Goal: Task Accomplishment & Management: Complete application form

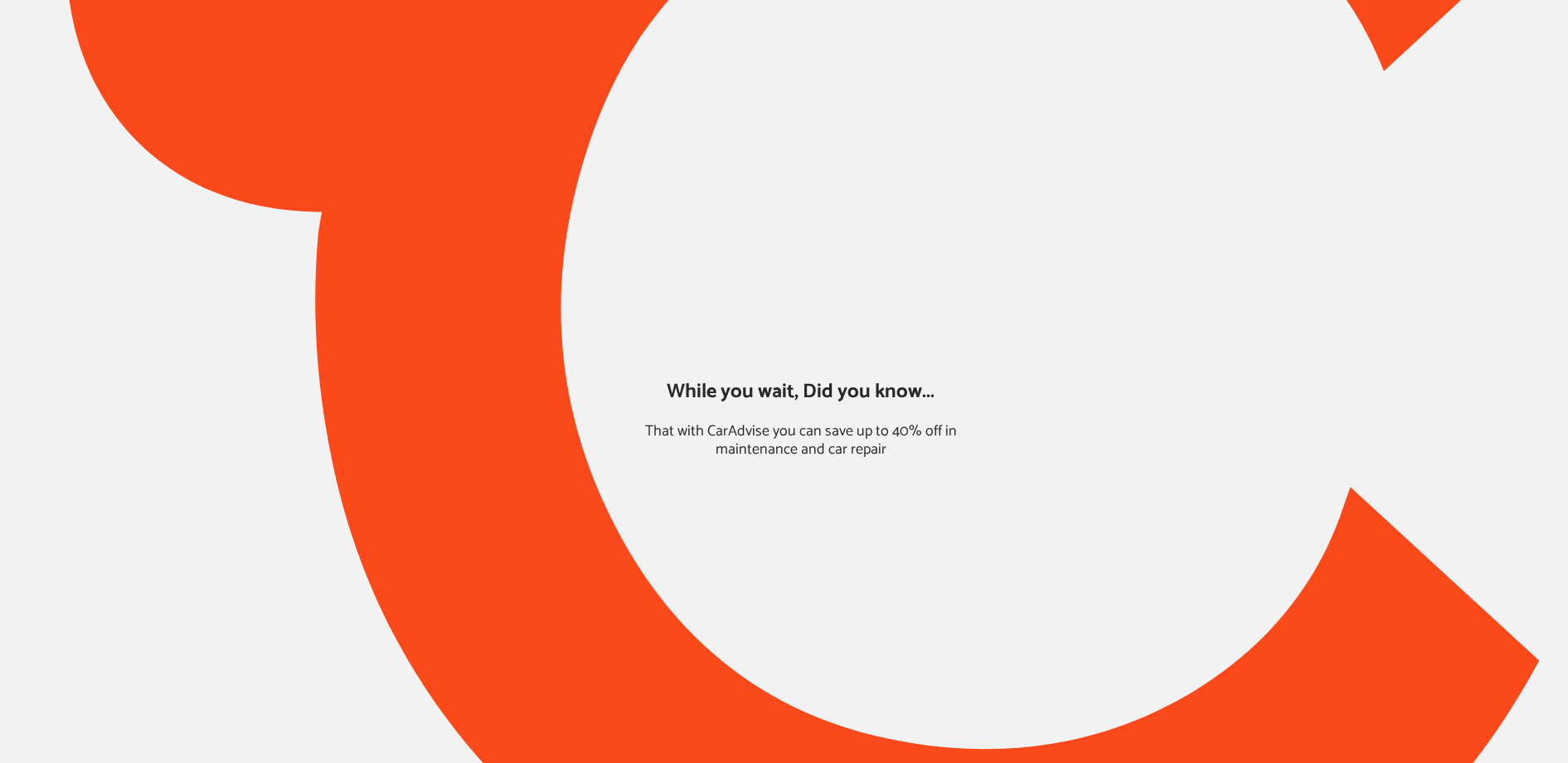
type input "*******"
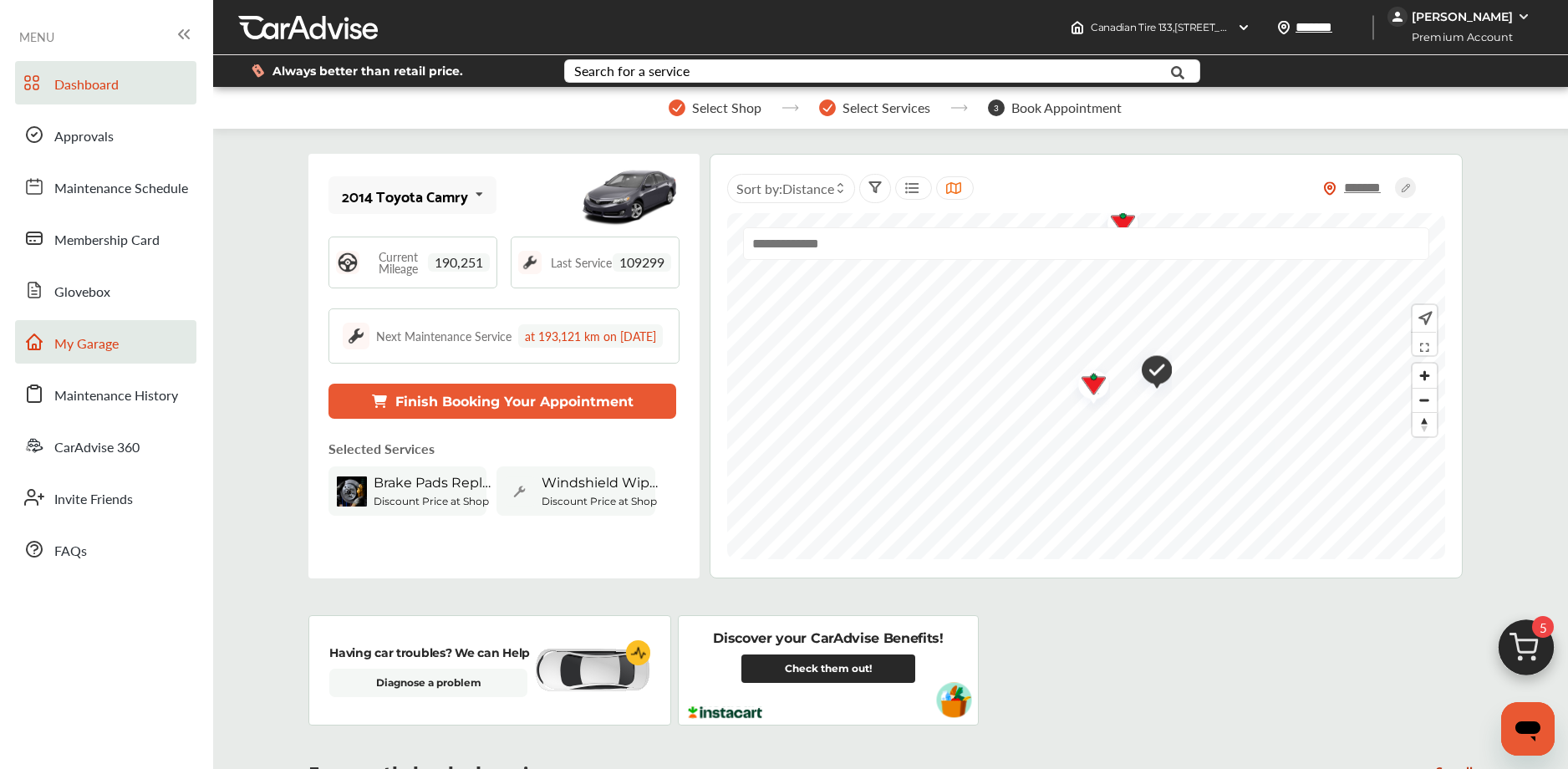
drag, startPoint x: 91, startPoint y: 366, endPoint x: 89, endPoint y: 352, distance: 14.1
click at [91, 364] on div "Dashboard Approvals Maintenance Schedule Membership Card Glovebox My Garage Mai…" at bounding box center [107, 315] width 196 height 509
click at [89, 352] on span "My Garage" at bounding box center [87, 344] width 64 height 22
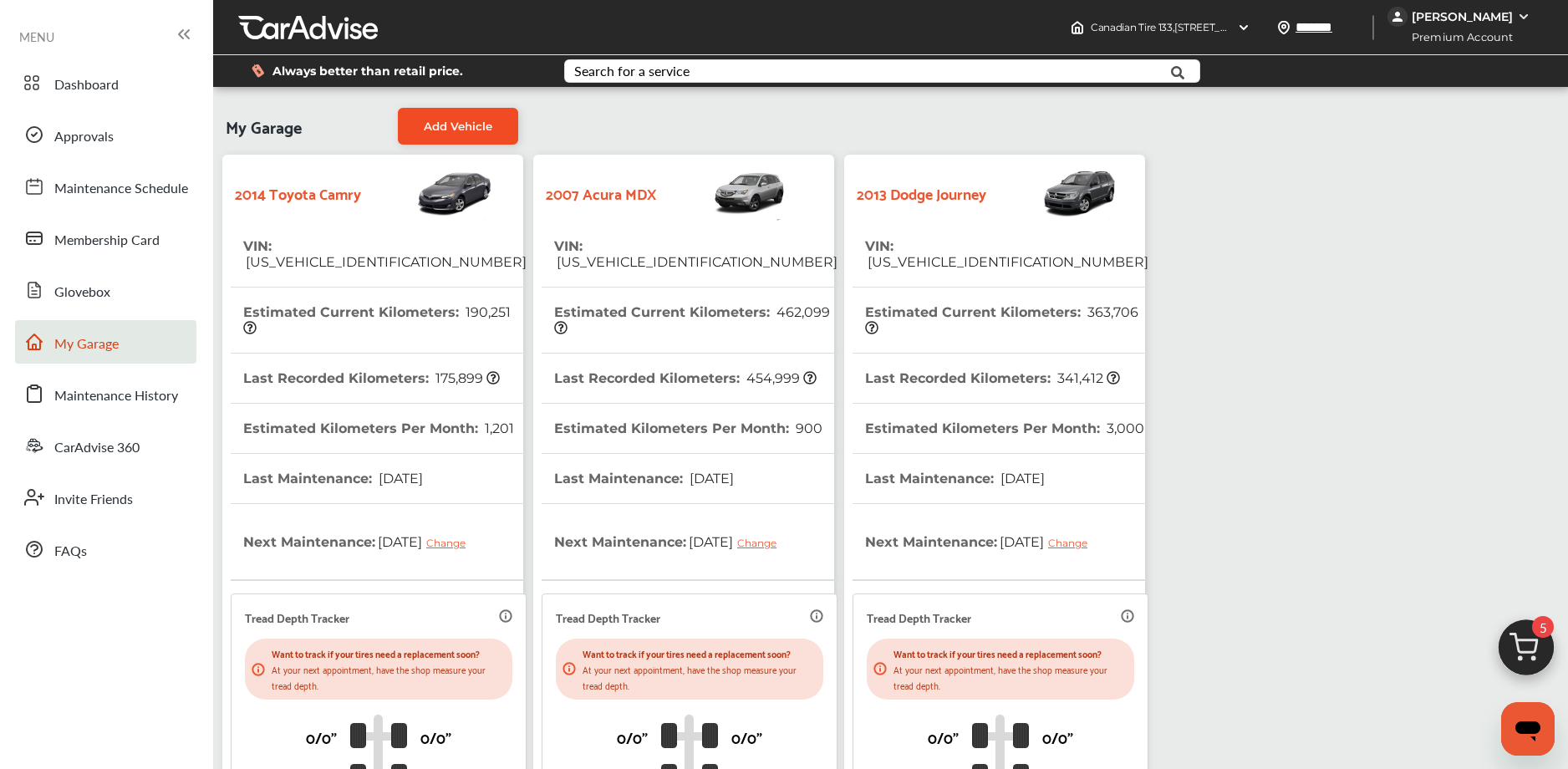
click at [434, 132] on span "Add Vehicle" at bounding box center [458, 126] width 69 height 13
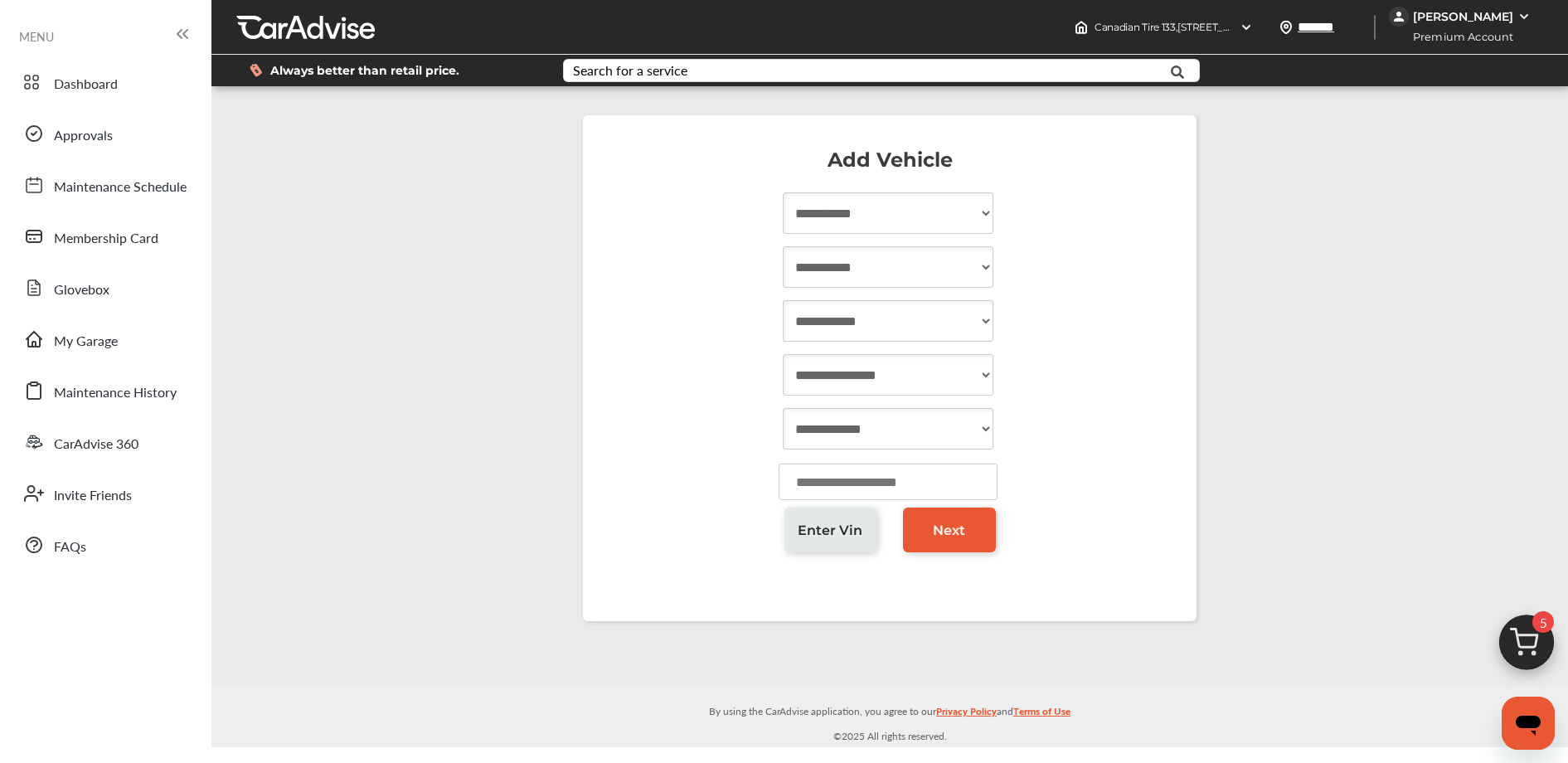
click at [820, 519] on link "Enter Vin" at bounding box center [831, 530] width 93 height 45
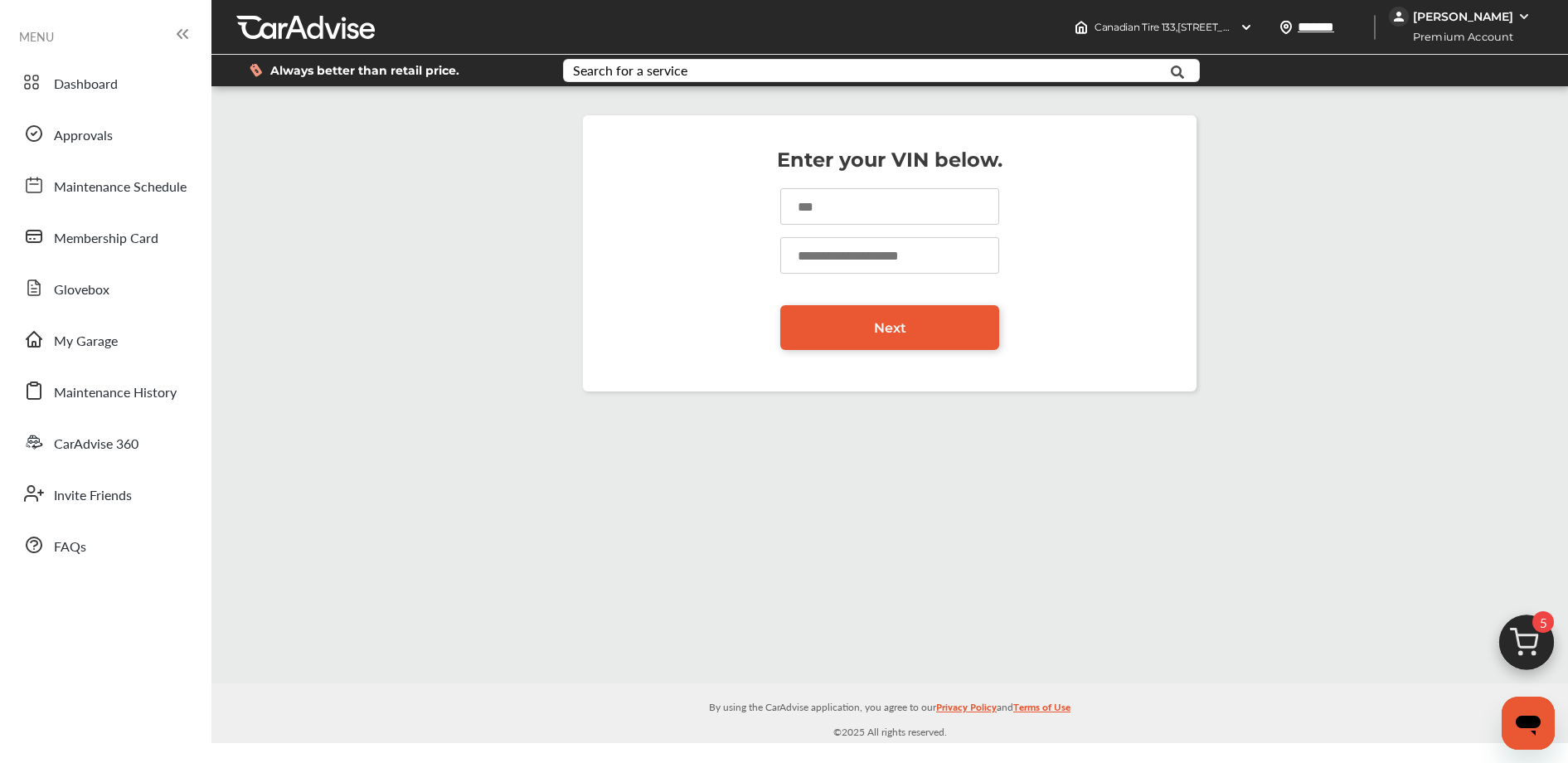
click at [807, 205] on input at bounding box center [889, 207] width 219 height 36
click at [846, 209] on input at bounding box center [889, 207] width 219 height 36
type input "**********"
click at [842, 253] on input "number" at bounding box center [889, 255] width 219 height 36
type input "*****"
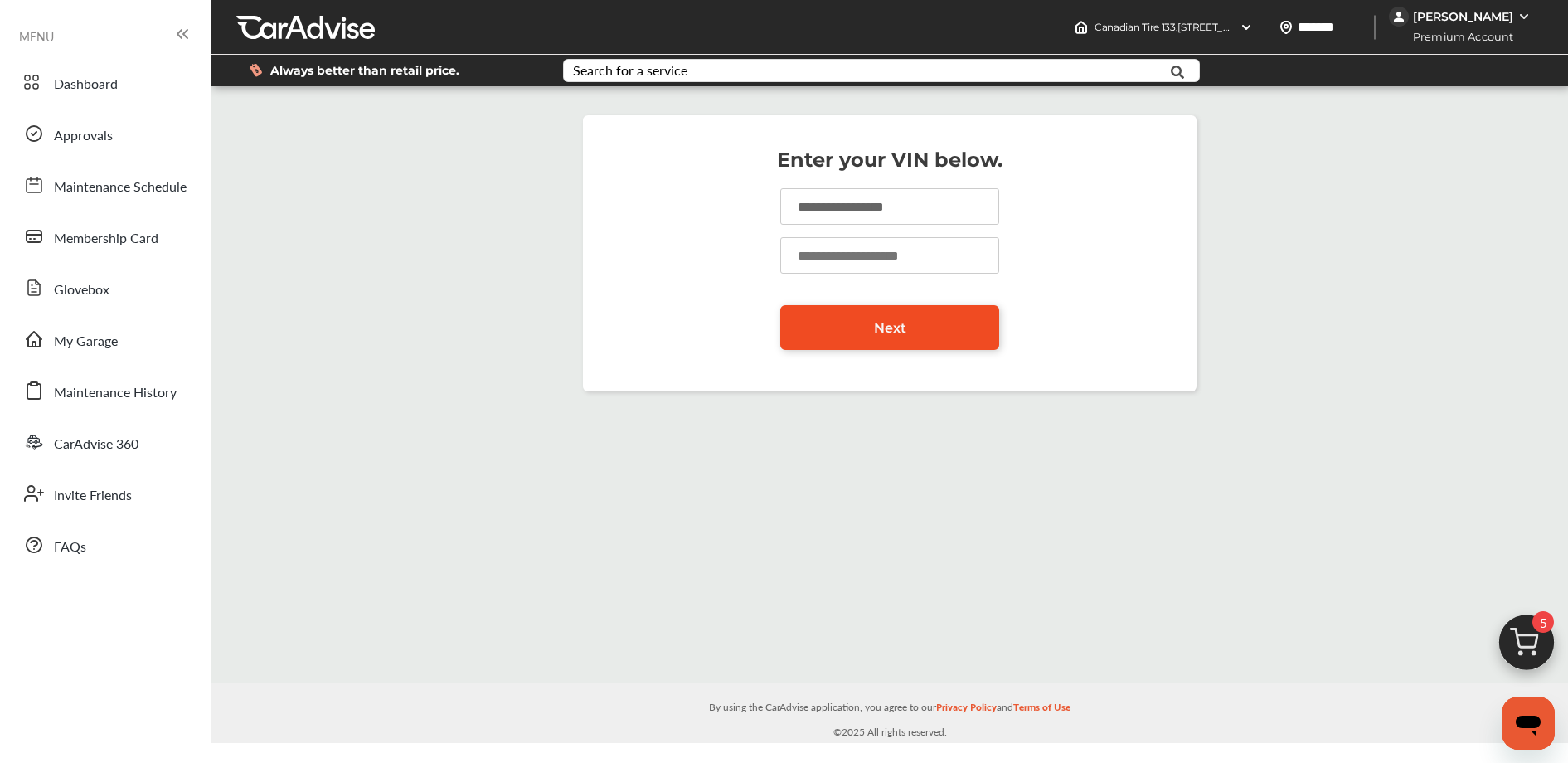
click at [857, 322] on link "Next" at bounding box center [889, 327] width 219 height 45
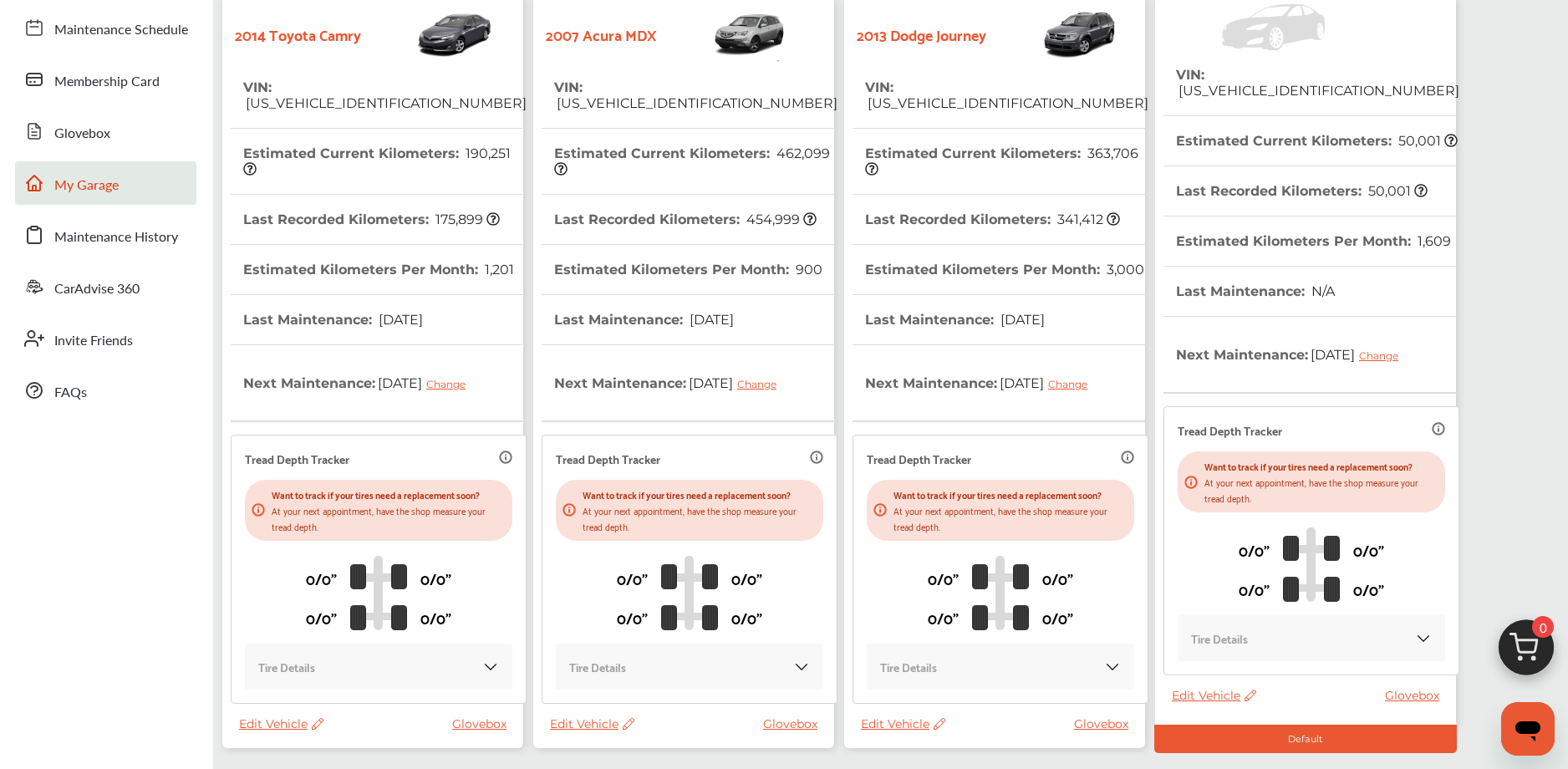
scroll to position [279, 0]
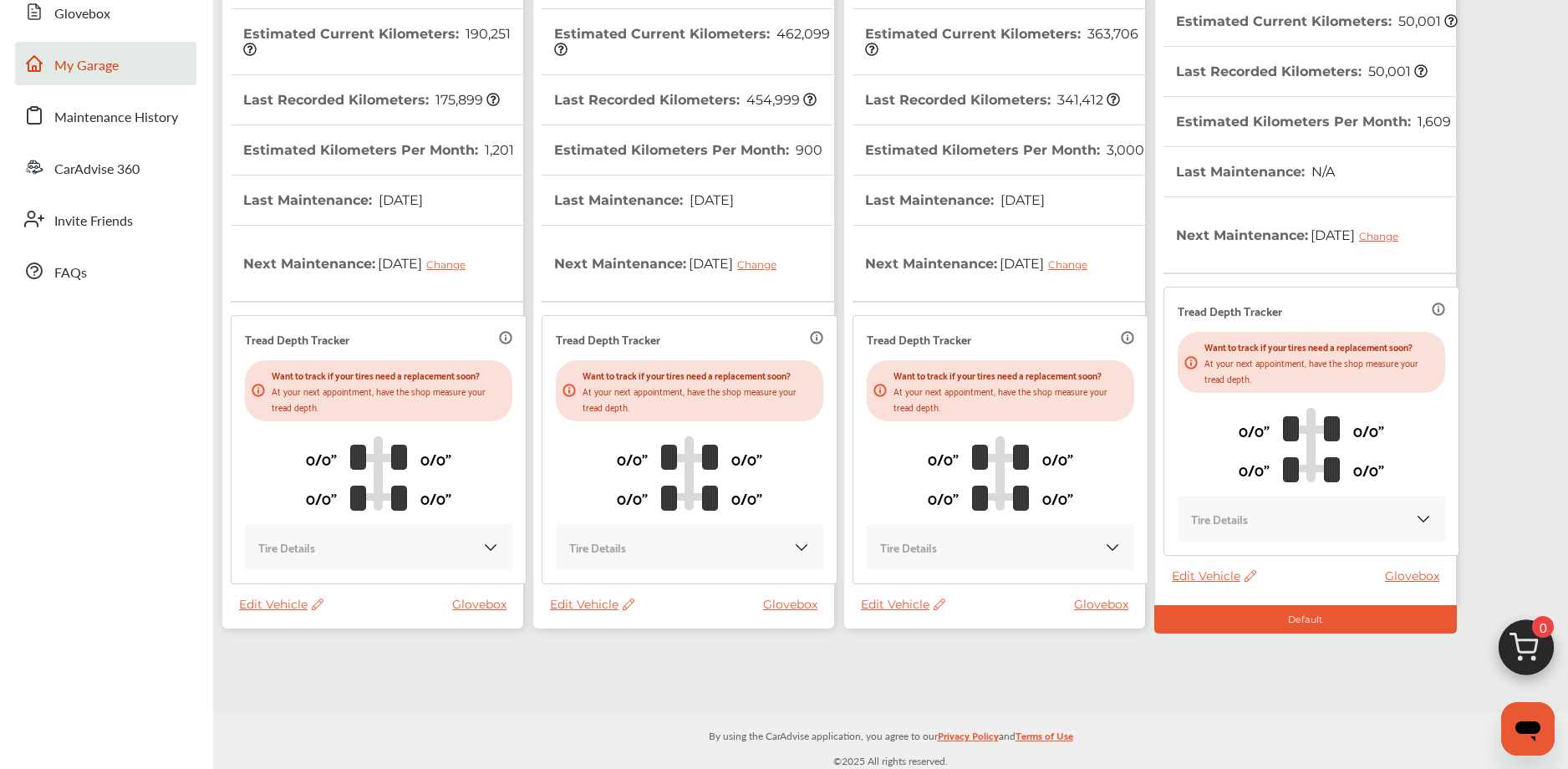
click at [1506, 632] on img at bounding box center [1526, 652] width 80 height 80
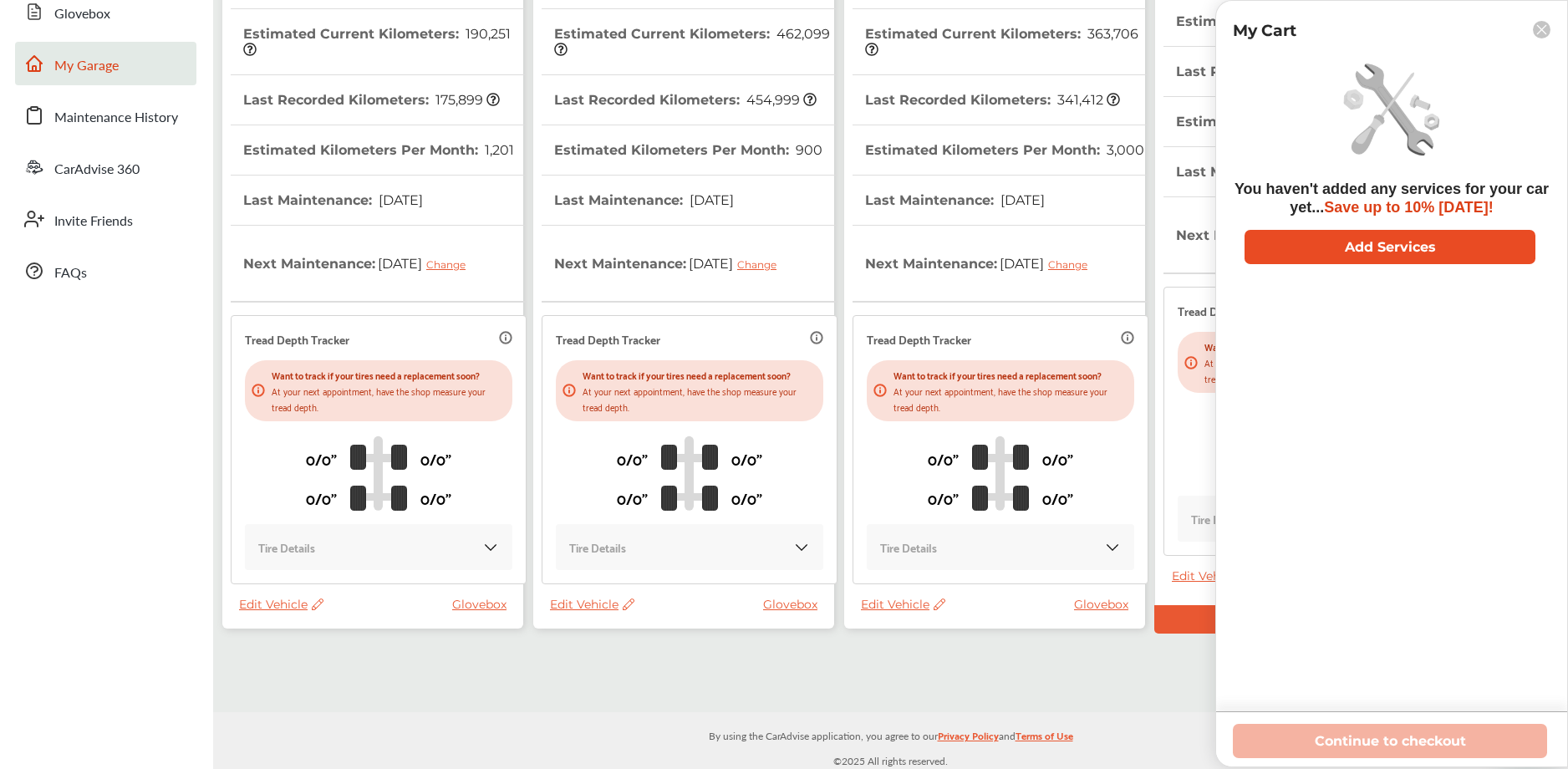
click at [1323, 252] on button "Add Services" at bounding box center [1390, 246] width 291 height 34
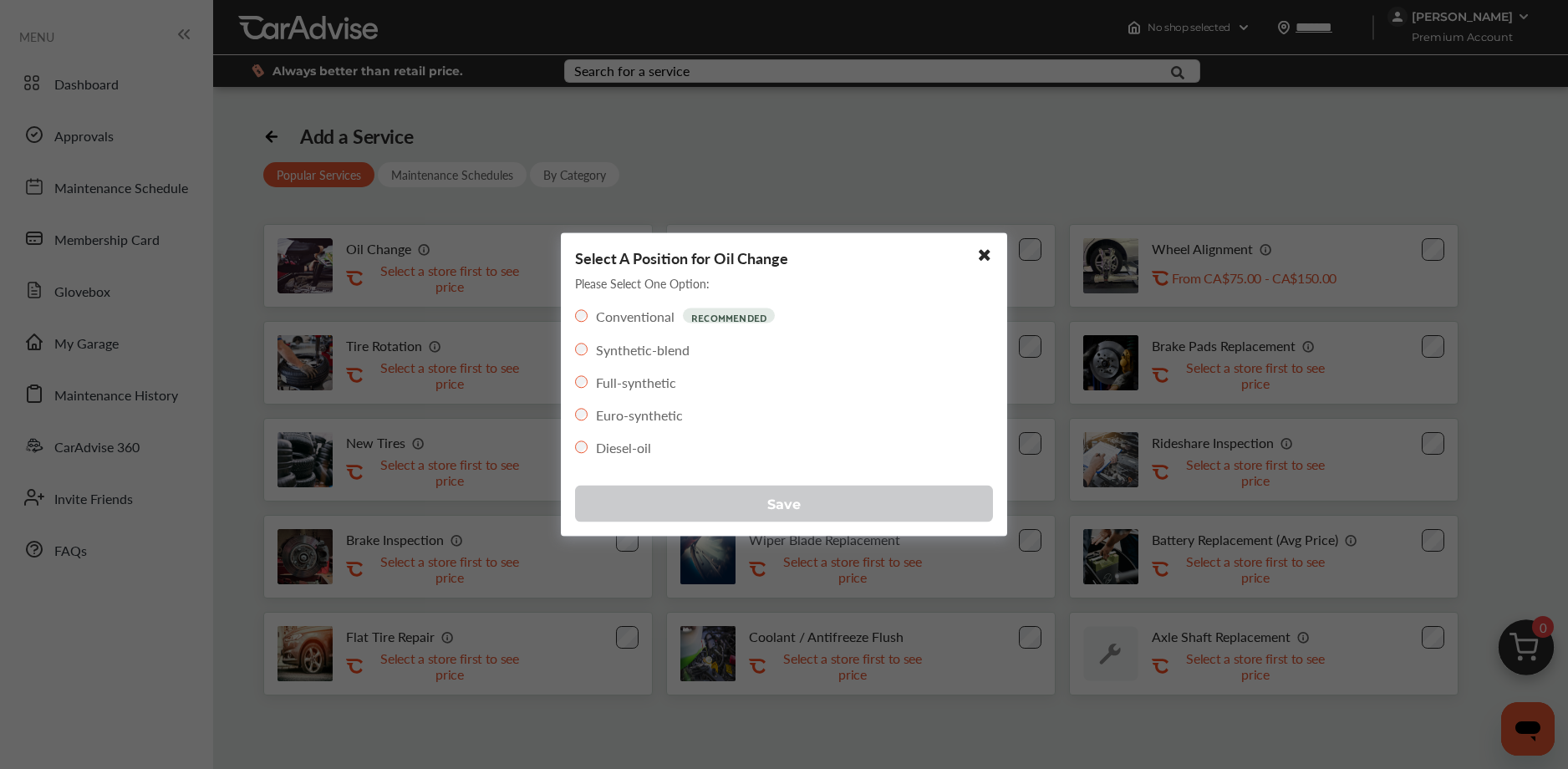
click at [642, 507] on button "Save" at bounding box center [783, 503] width 418 height 36
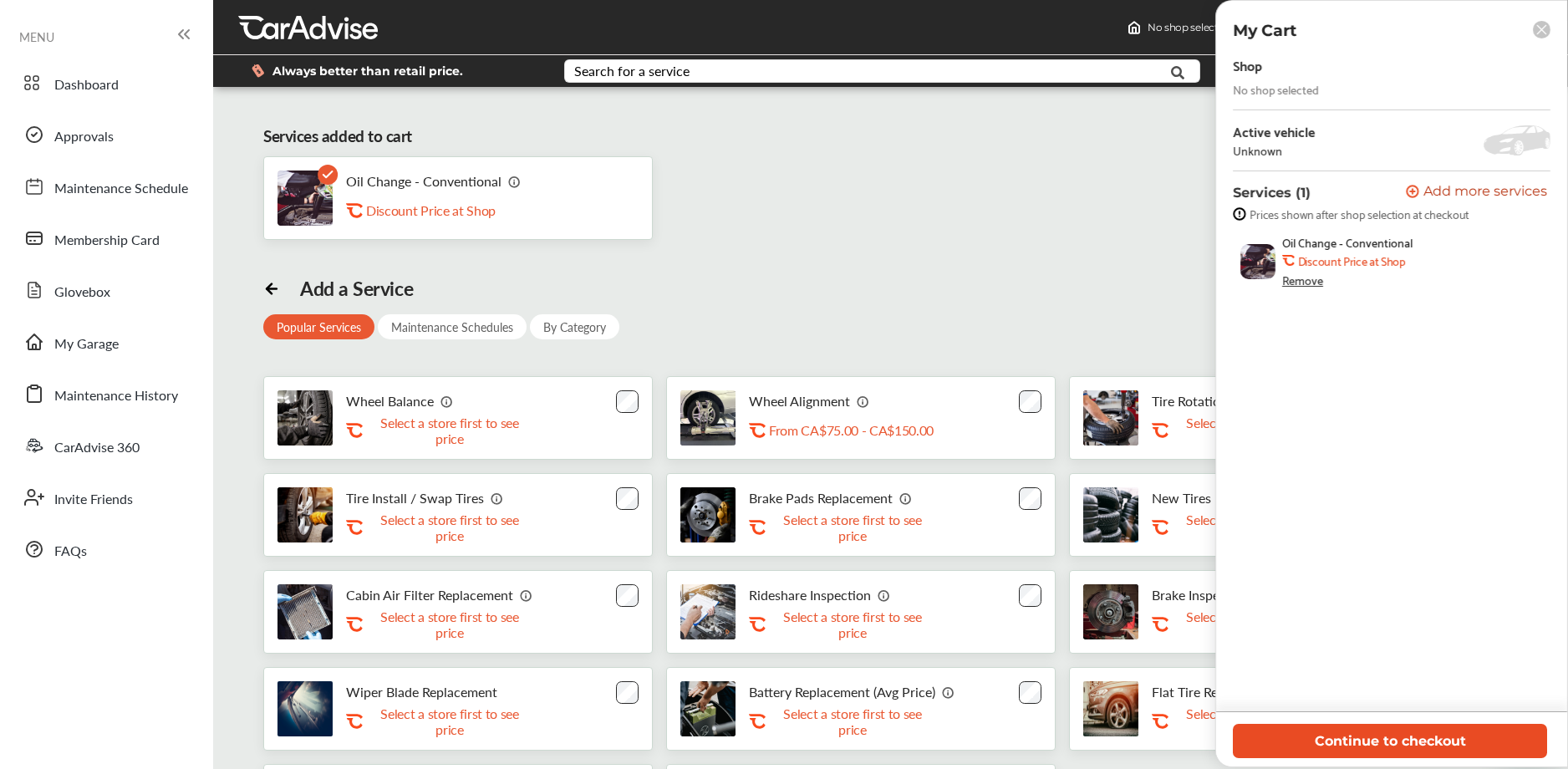
click at [1287, 728] on button "Continue to checkout" at bounding box center [1390, 740] width 314 height 34
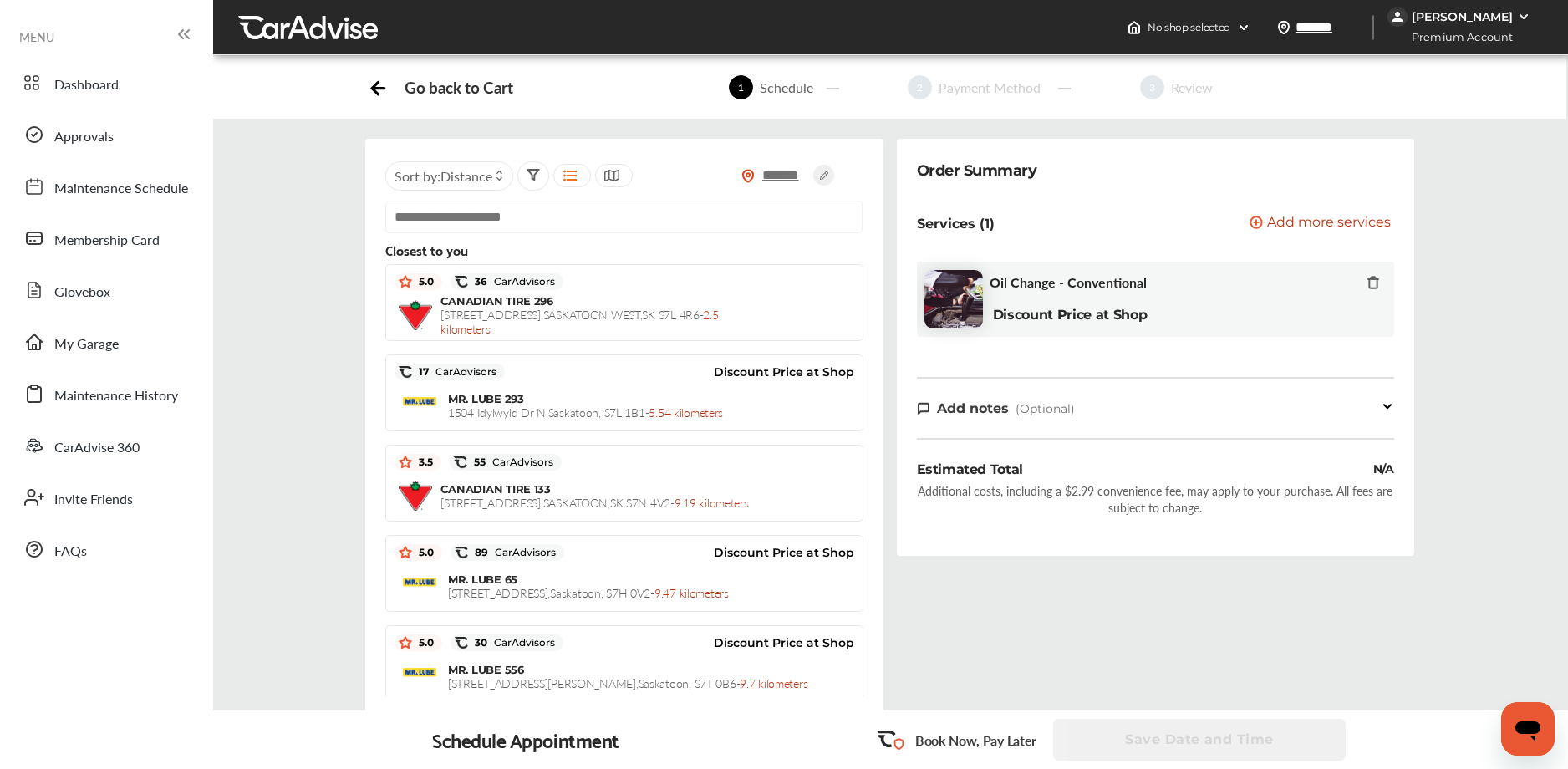
click at [588, 210] on input "text" at bounding box center [623, 217] width 477 height 33
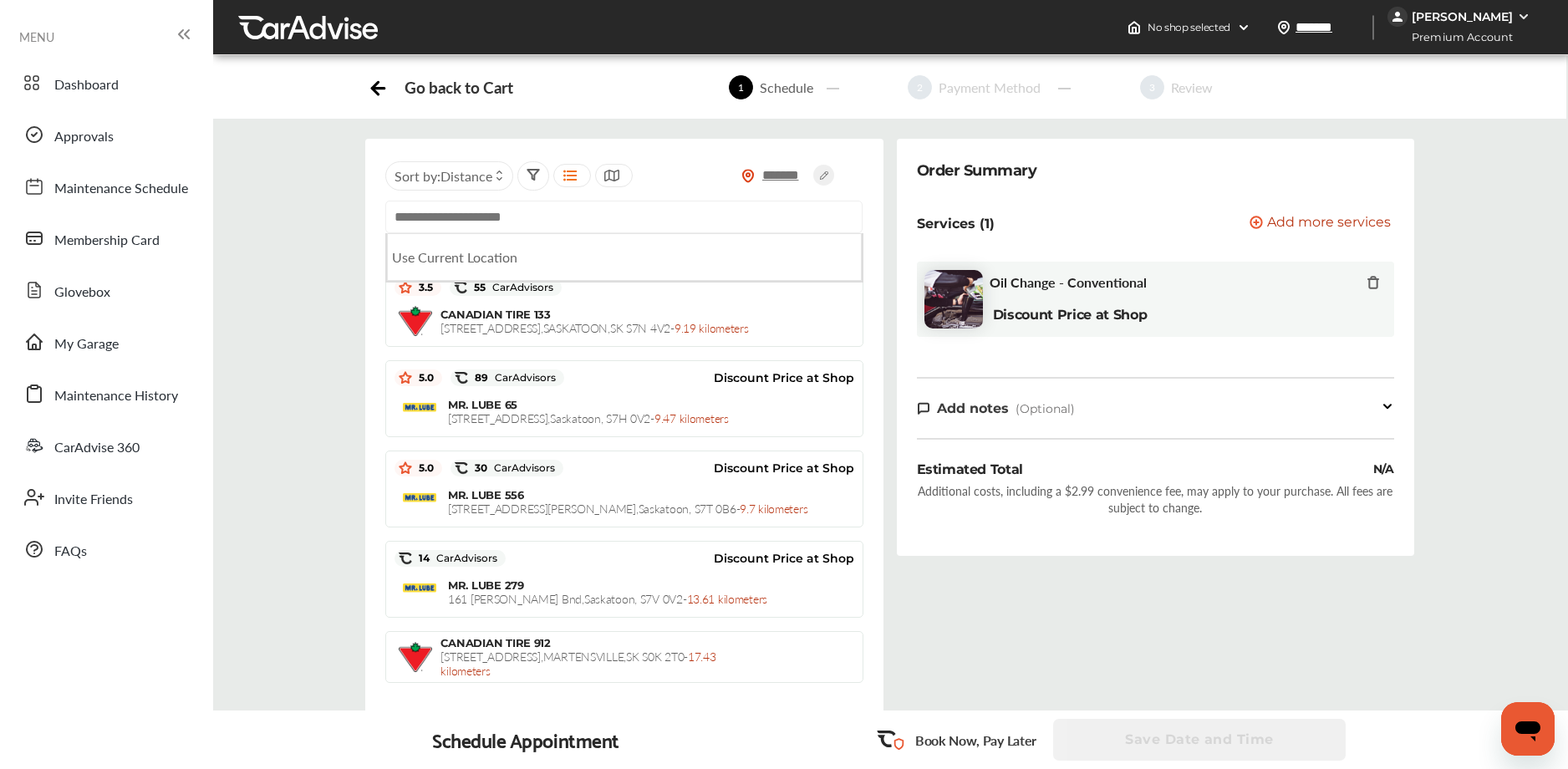
scroll to position [174, 0]
click at [475, 214] on input "text" at bounding box center [623, 217] width 477 height 33
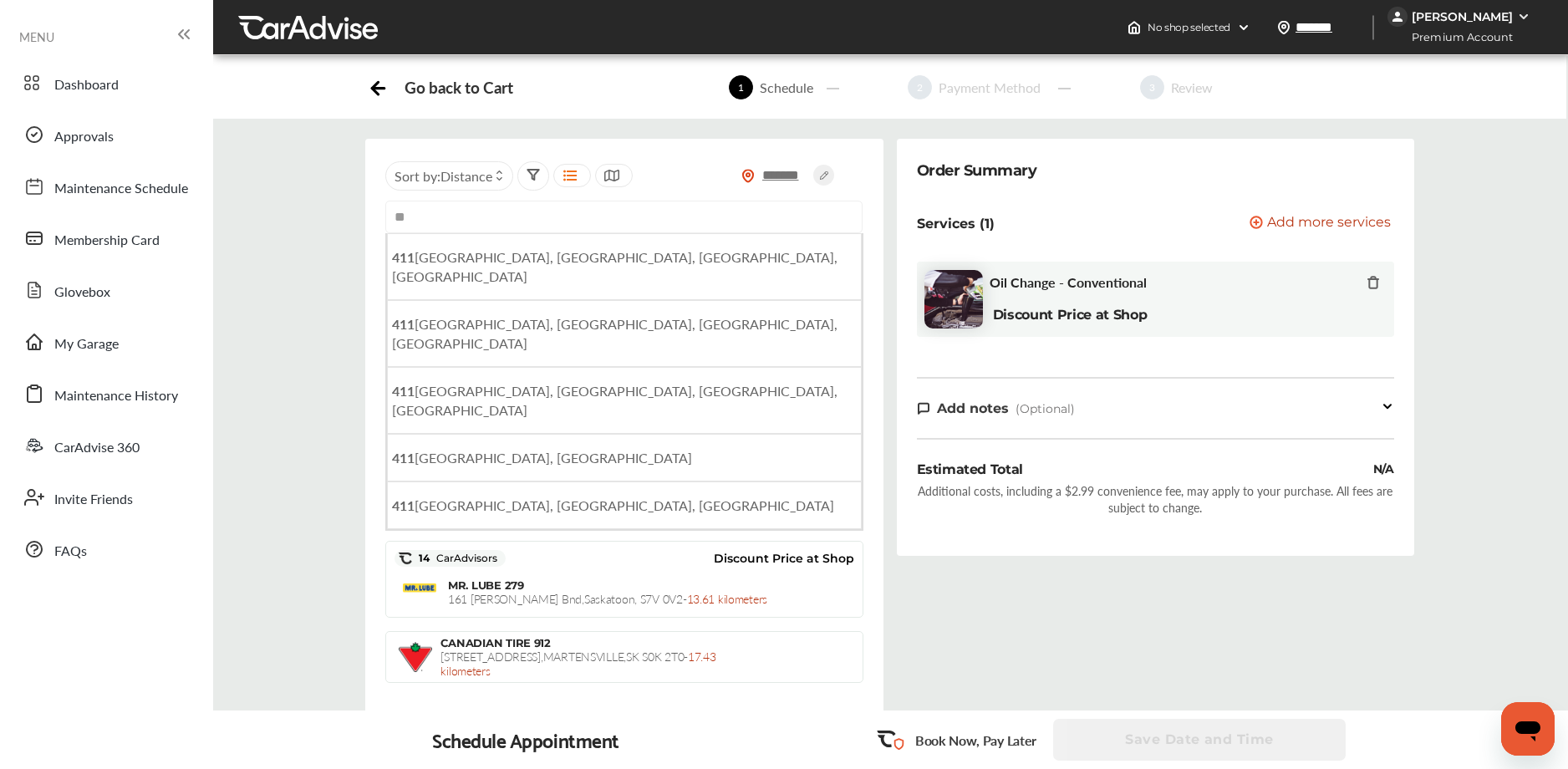
type input "*"
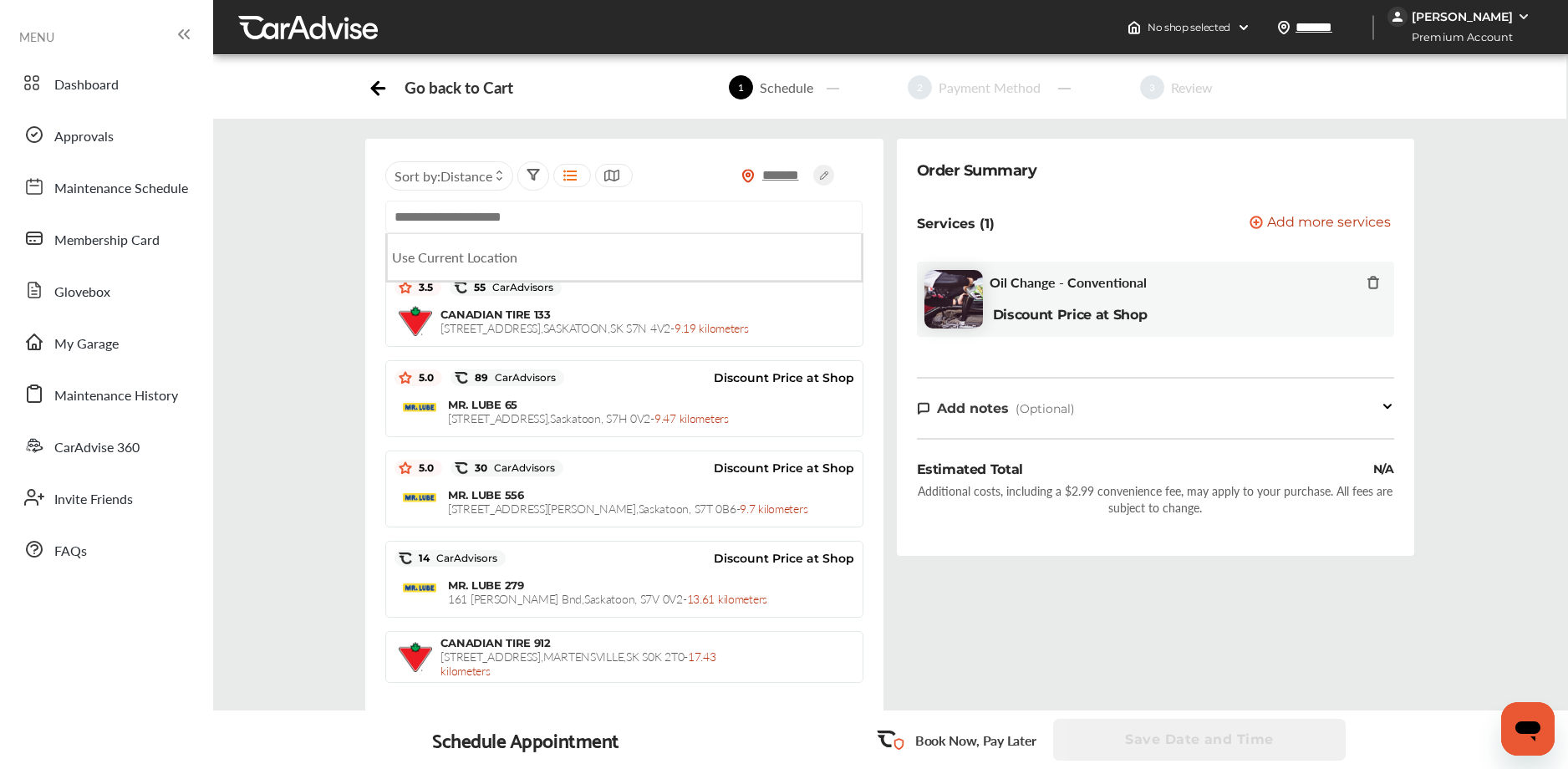
click at [438, 211] on input "text" at bounding box center [623, 217] width 477 height 33
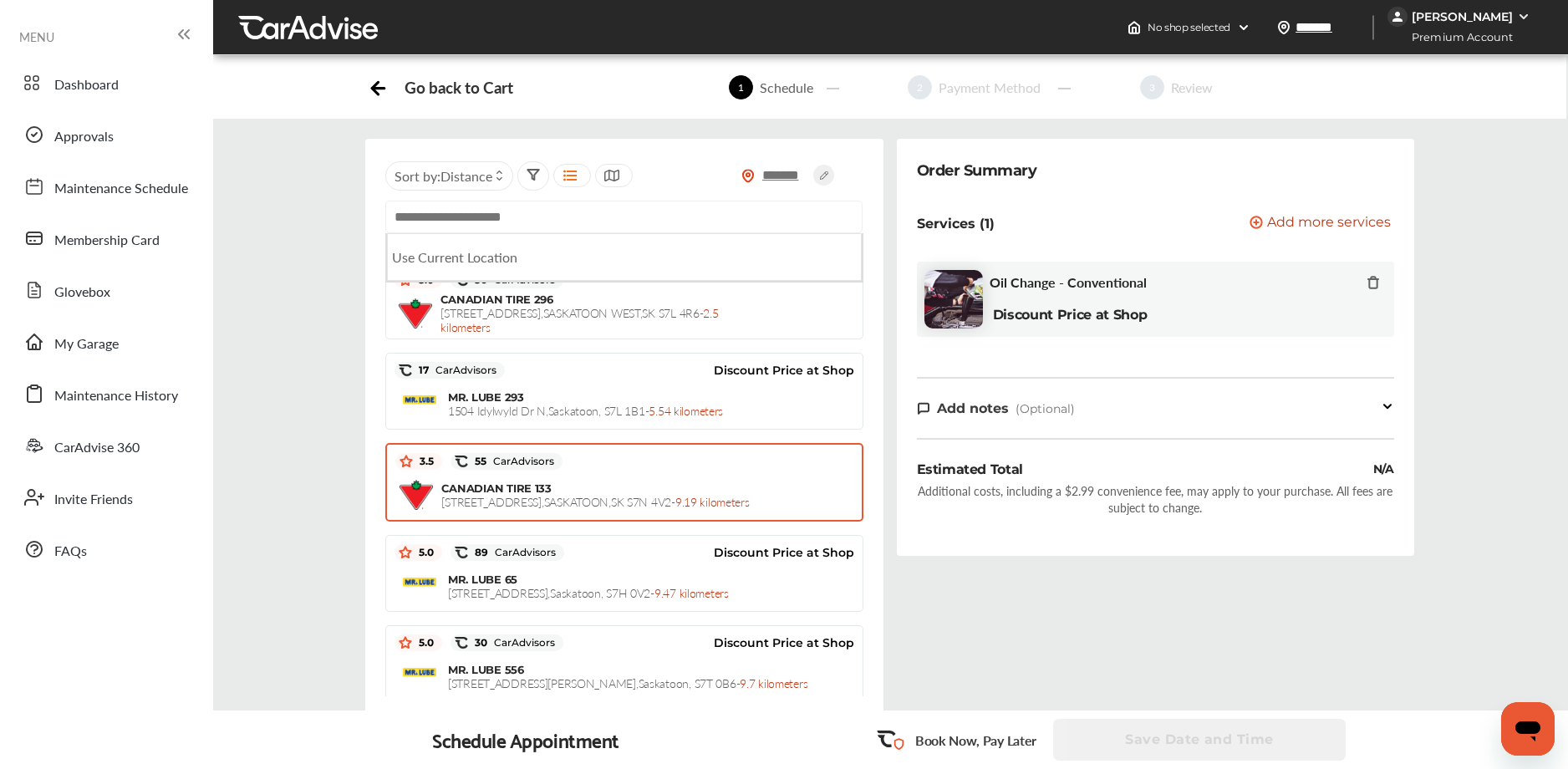
scroll to position [0, 0]
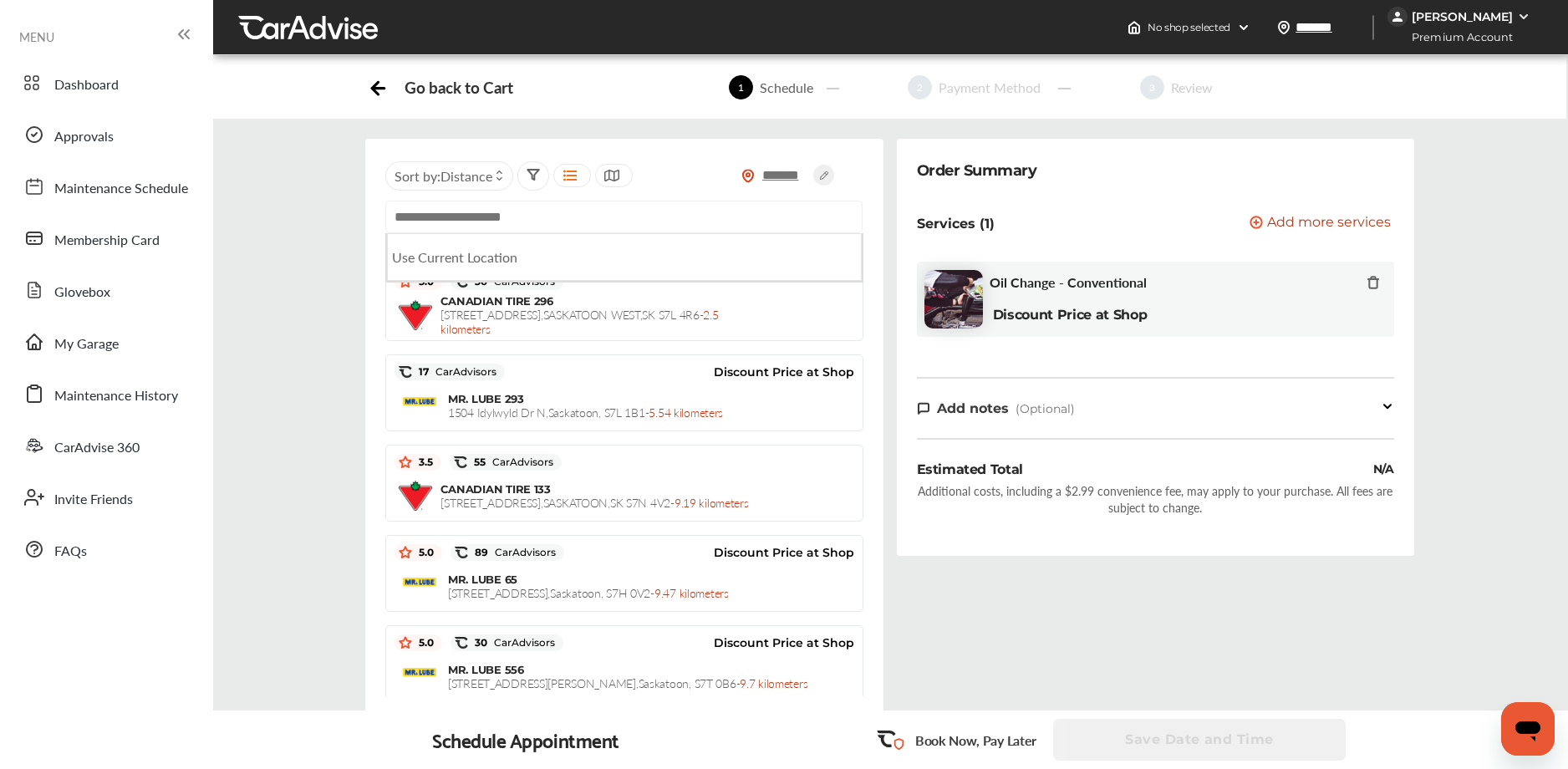
click at [435, 218] on input "text" at bounding box center [623, 217] width 477 height 33
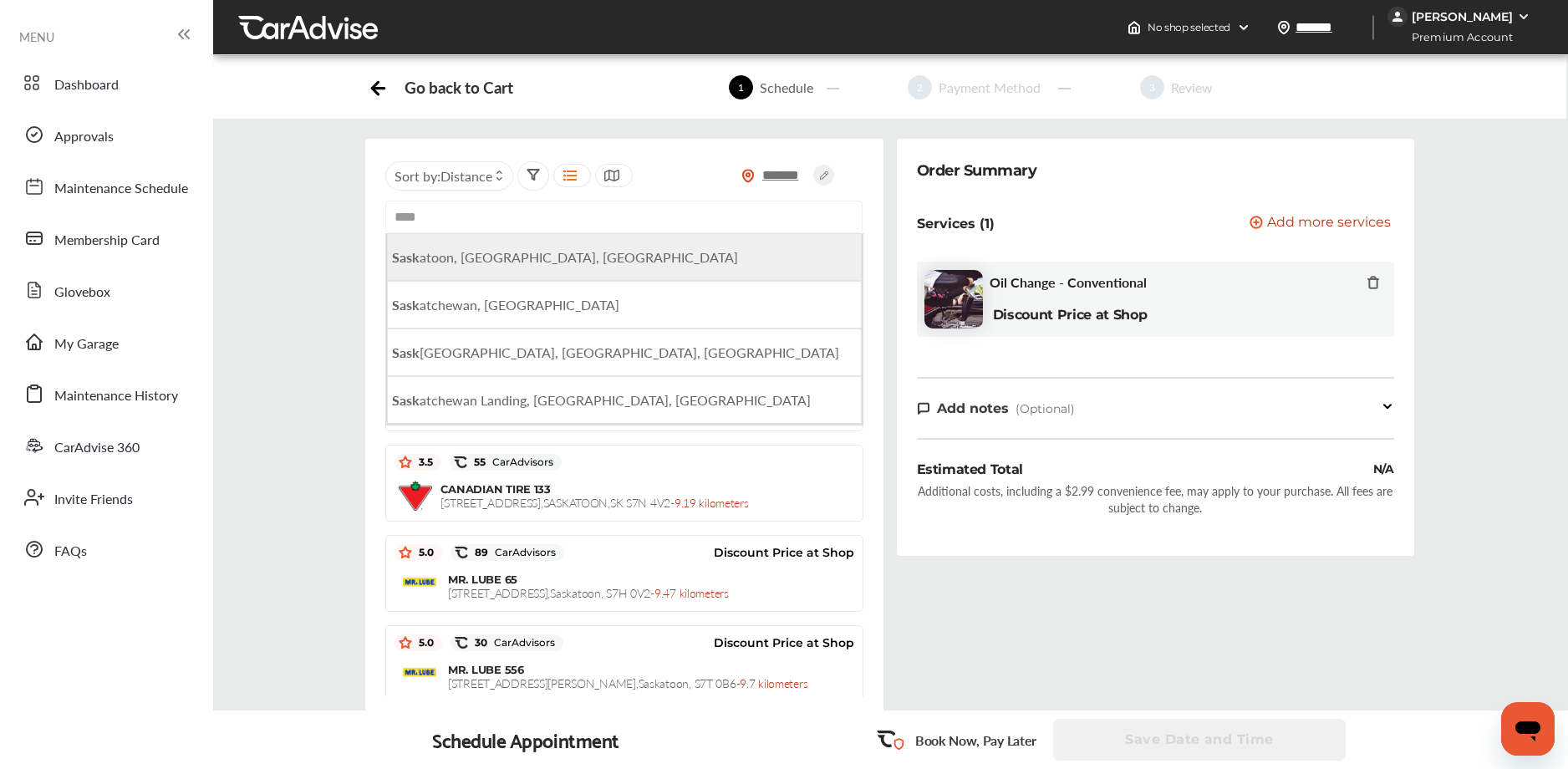
click at [497, 250] on span "Sask atoon, [GEOGRAPHIC_DATA], [GEOGRAPHIC_DATA]" at bounding box center [565, 257] width 346 height 19
type input "**********"
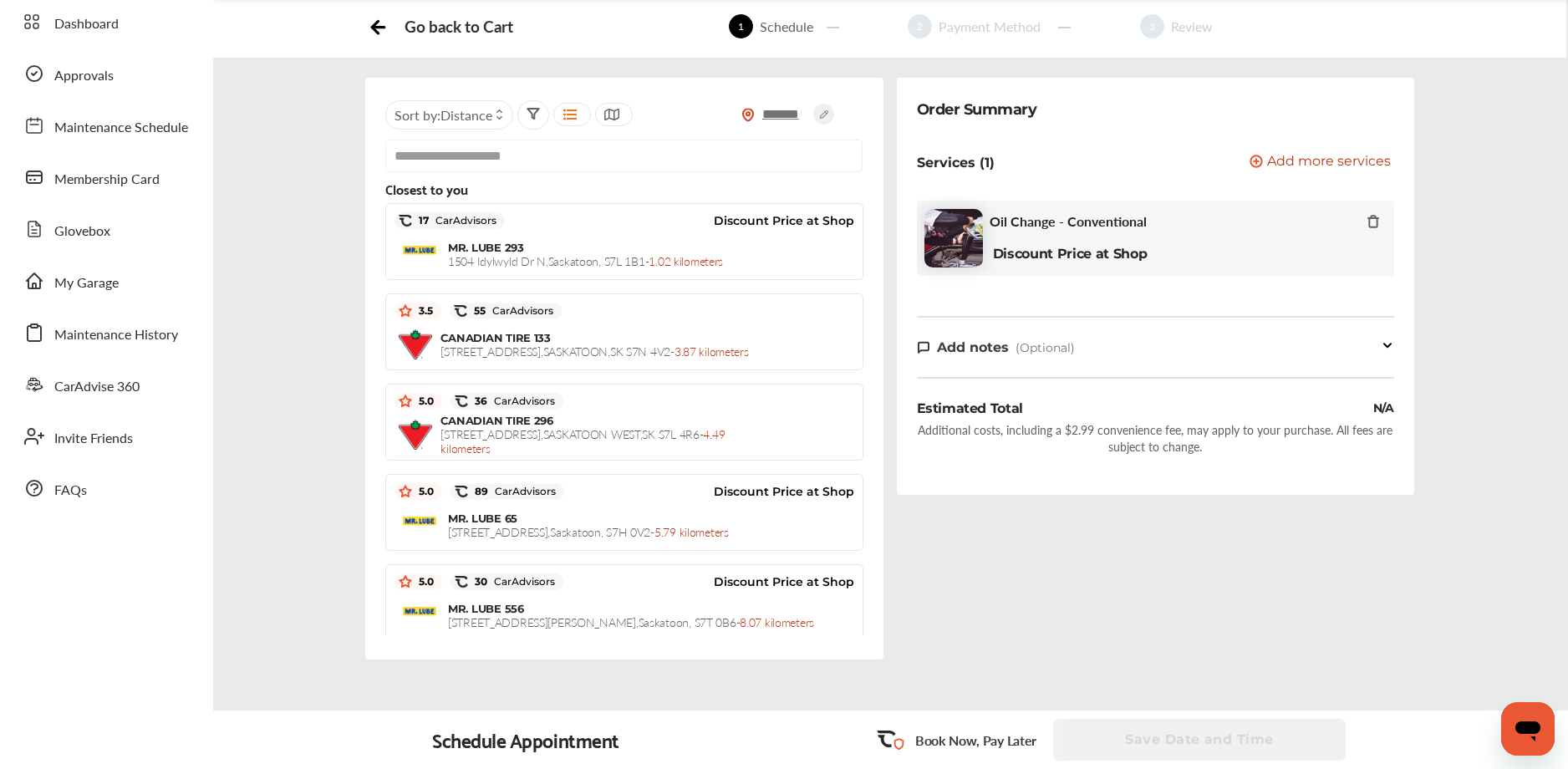
scroll to position [41, 0]
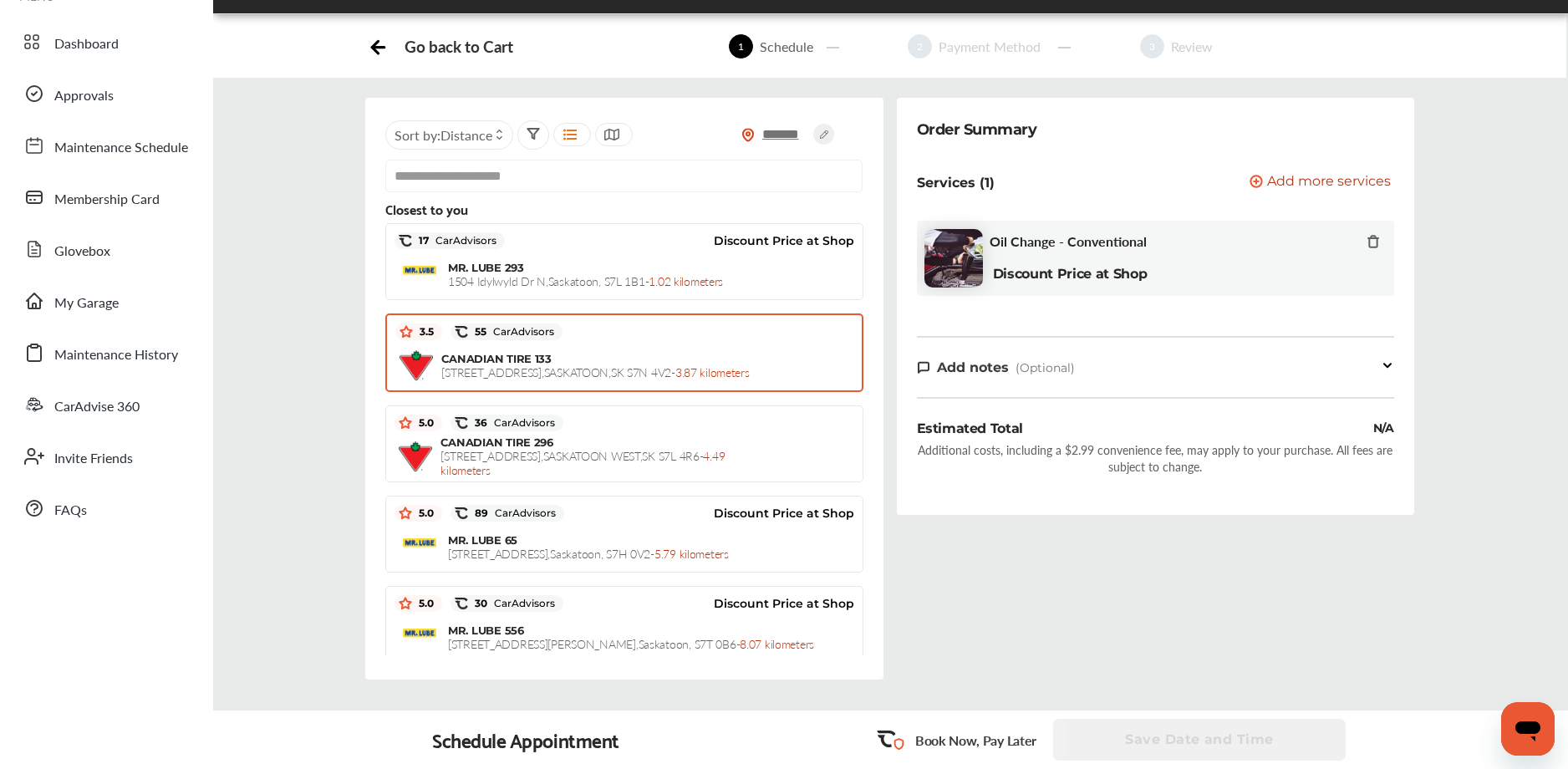
click at [491, 364] on span "[STREET_ADDRESS] - 3.87 kilometers" at bounding box center [595, 371] width 307 height 16
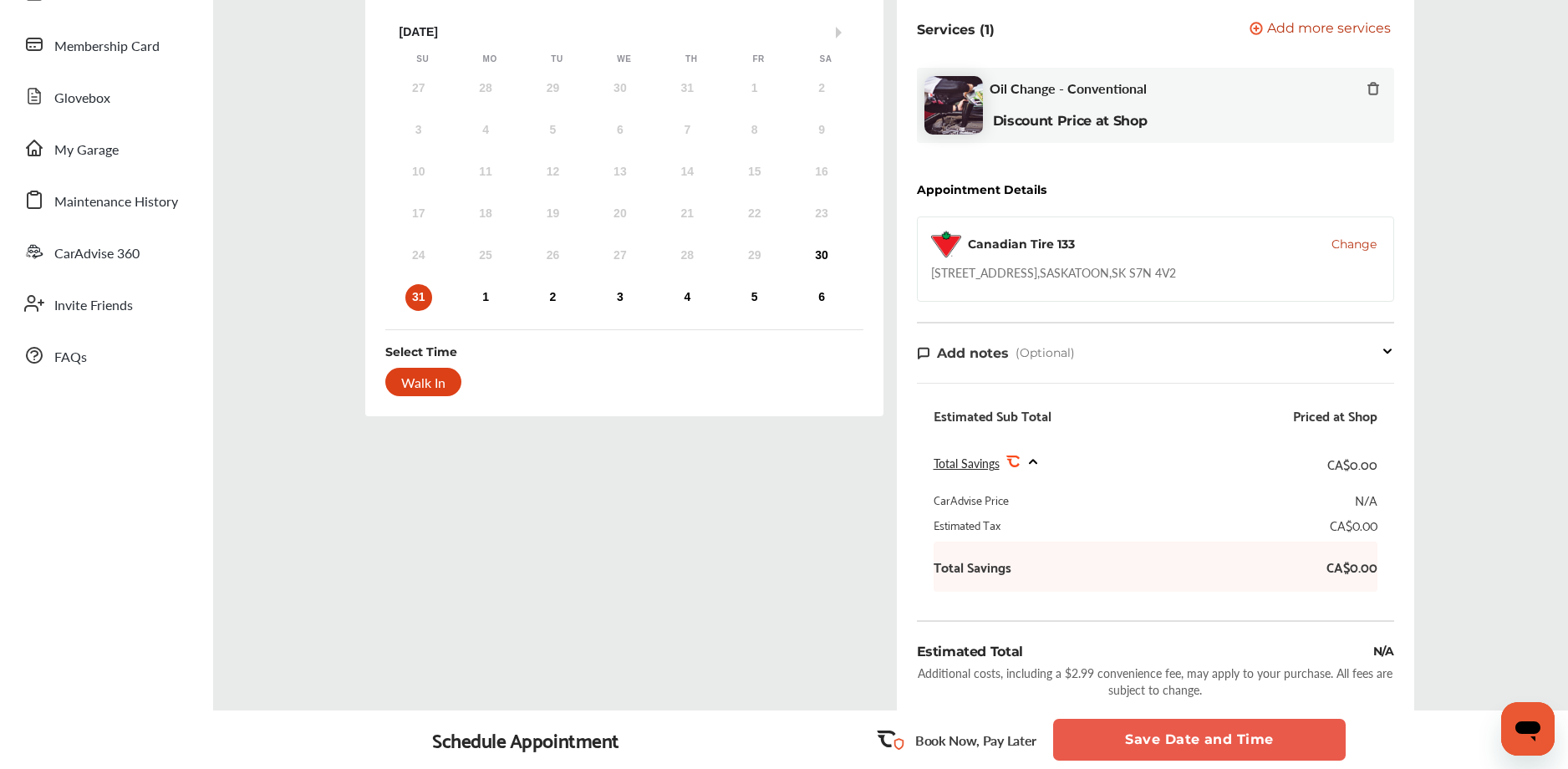
scroll to position [21, 0]
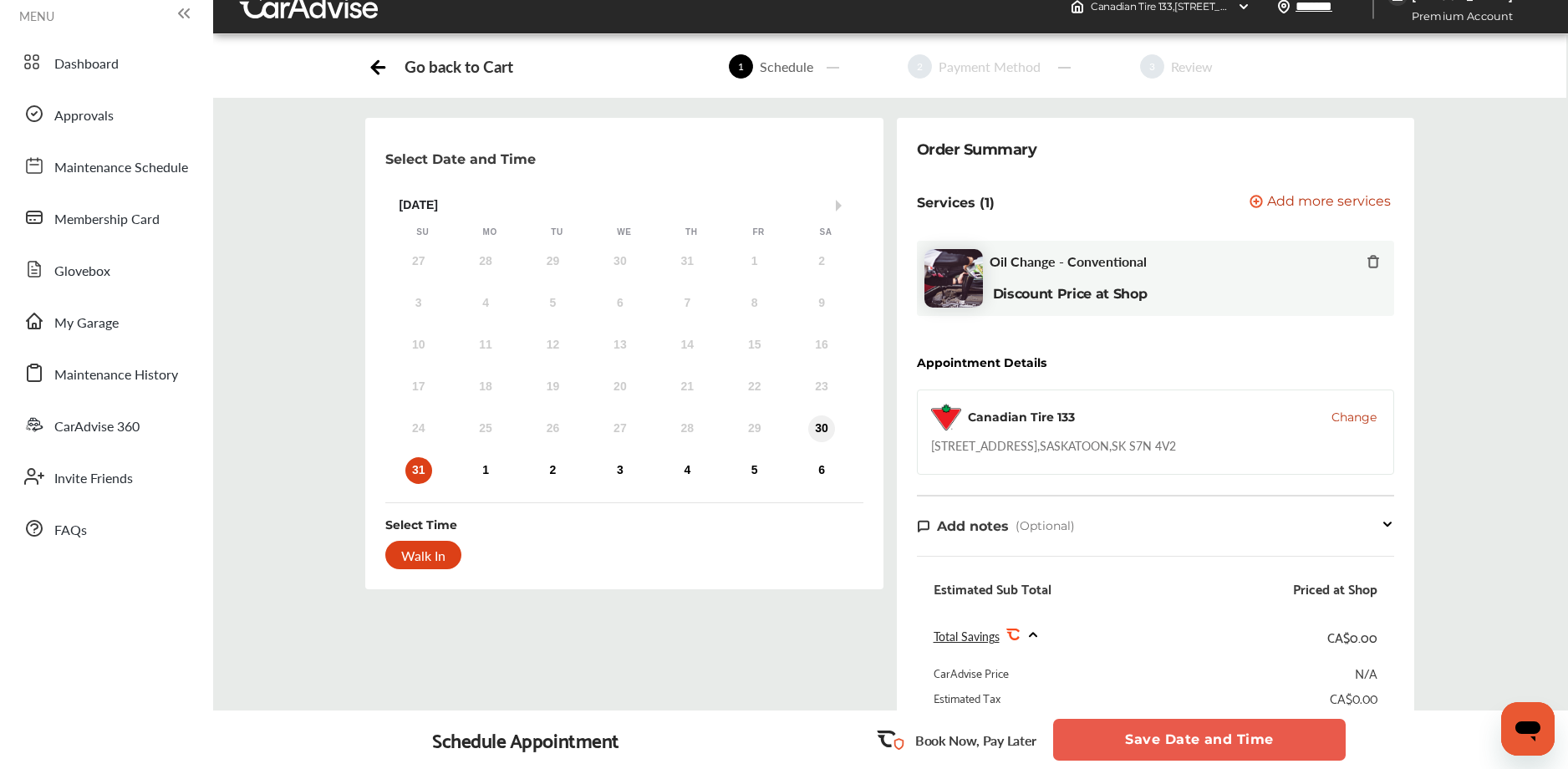
click at [815, 427] on div "30" at bounding box center [821, 428] width 27 height 27
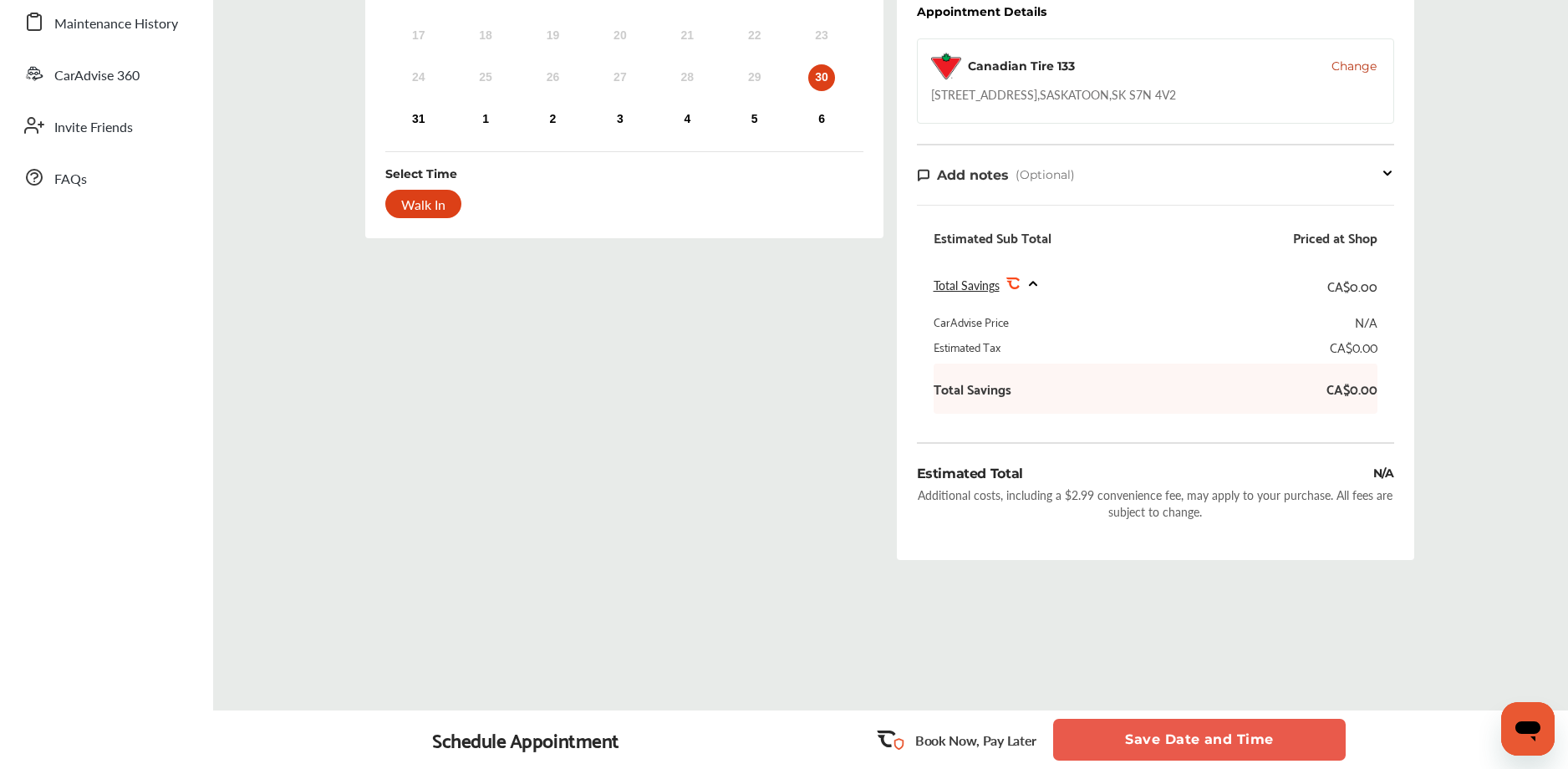
click at [1163, 725] on button "Save Date and Time" at bounding box center [1199, 739] width 293 height 42
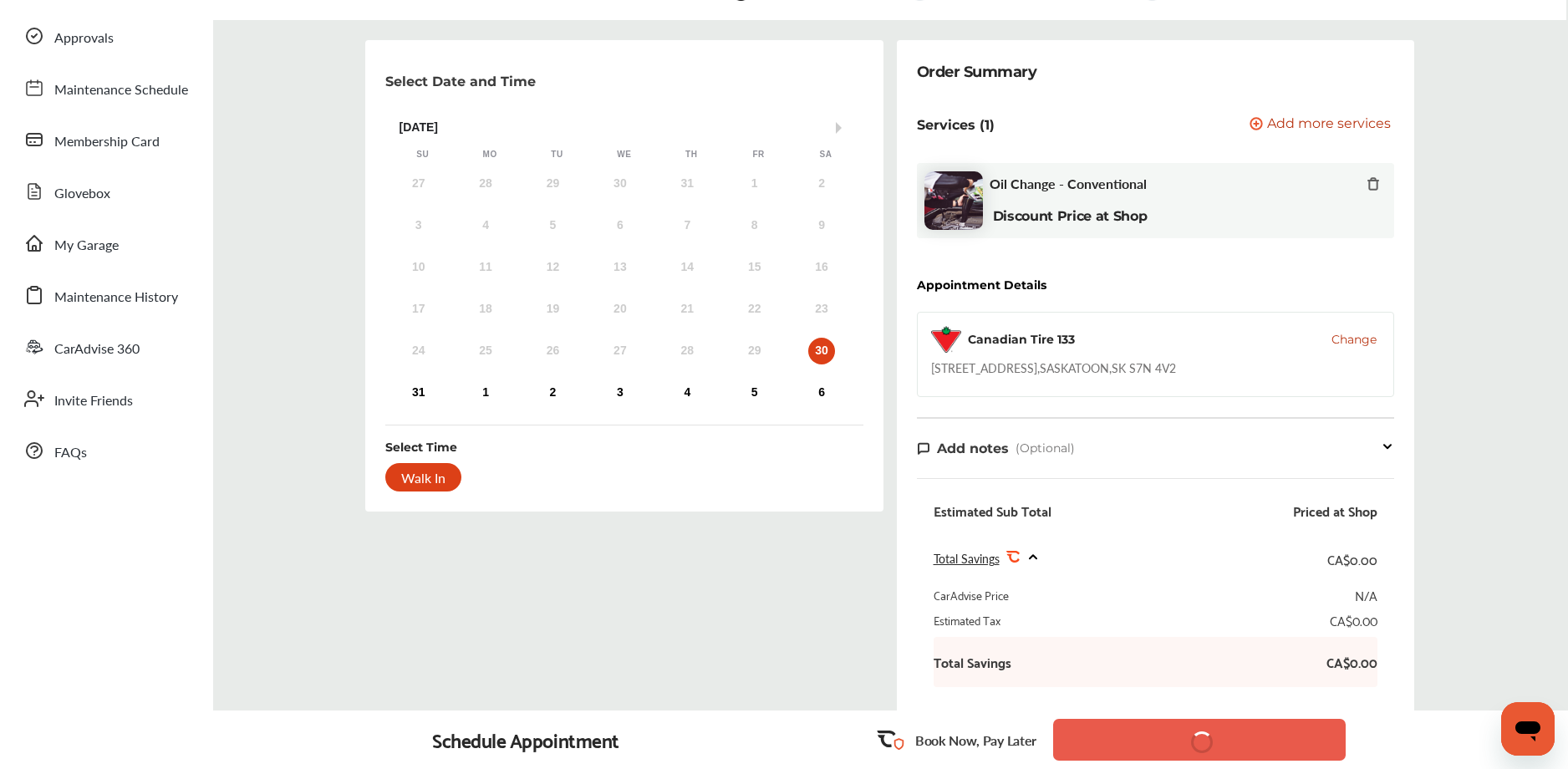
scroll to position [119, 0]
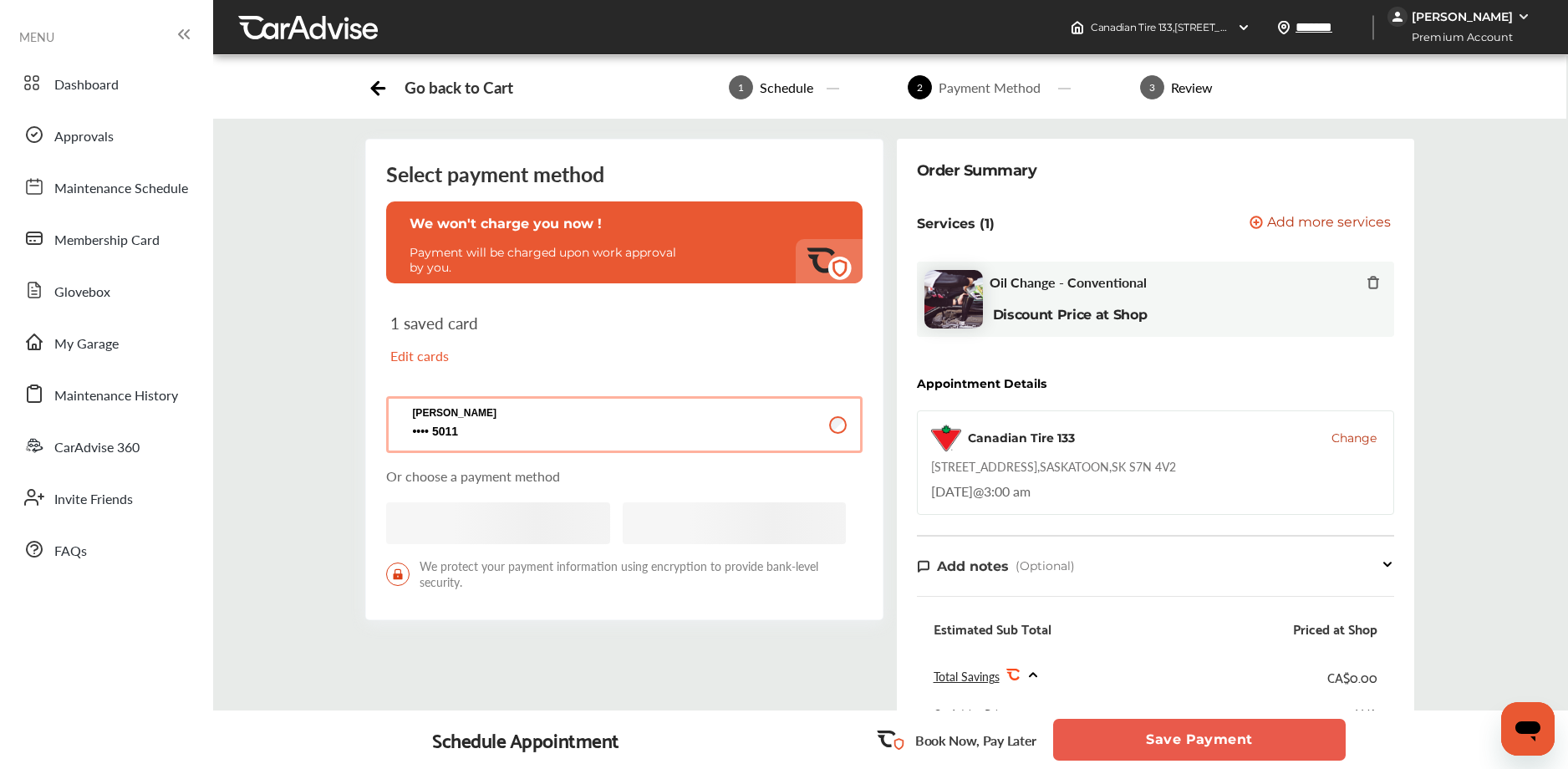
click at [1125, 728] on button "Save Payment" at bounding box center [1199, 739] width 293 height 42
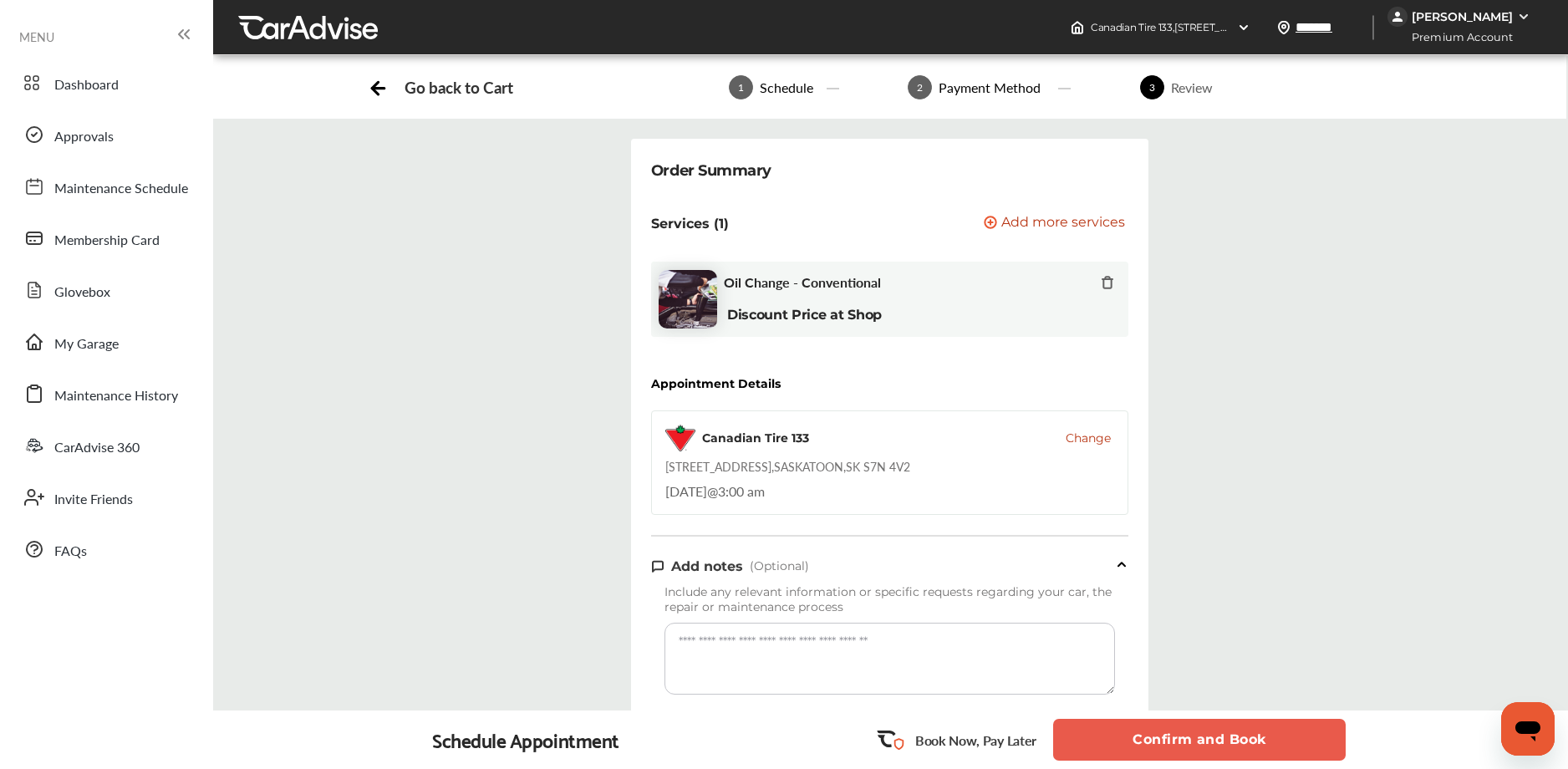
click at [1187, 743] on button "Confirm and Book" at bounding box center [1199, 739] width 293 height 42
